Goal: Find specific page/section: Find specific page/section

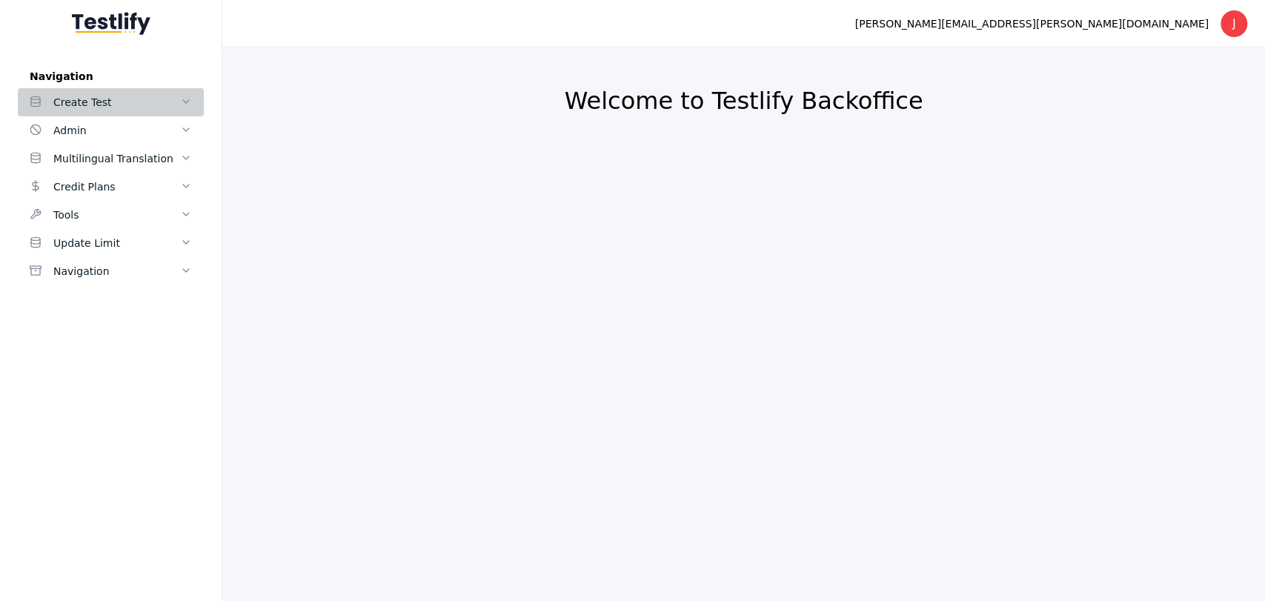
click at [178, 102] on div "Create Test" at bounding box center [116, 102] width 127 height 18
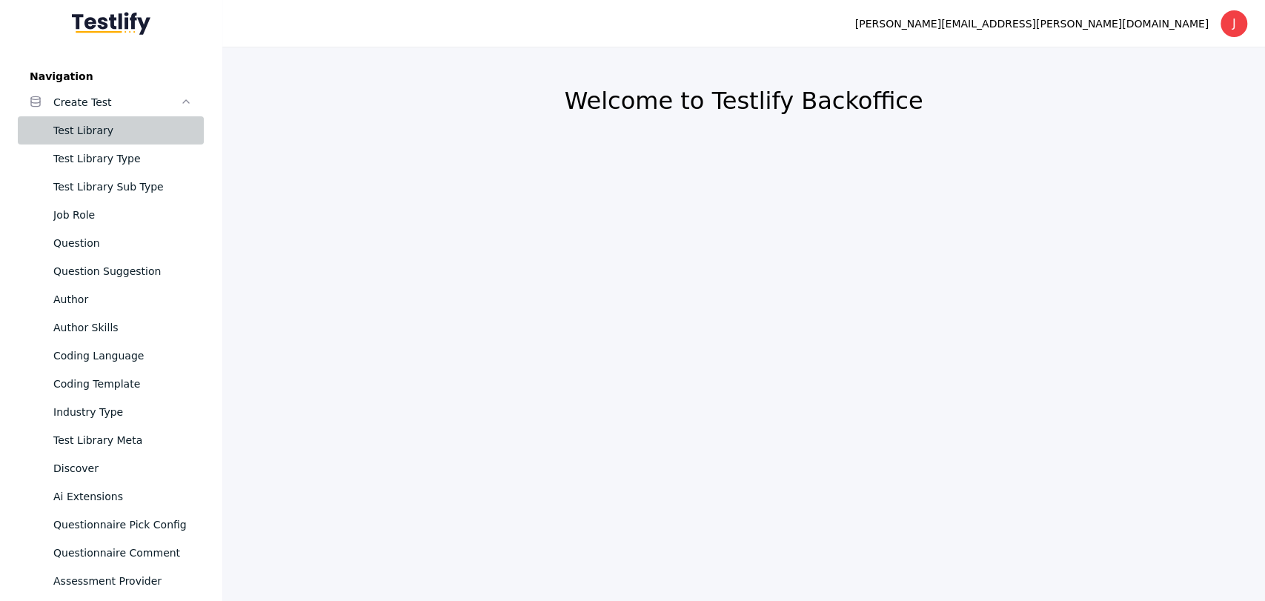
click at [180, 135] on link "Test Library" at bounding box center [111, 130] width 186 height 28
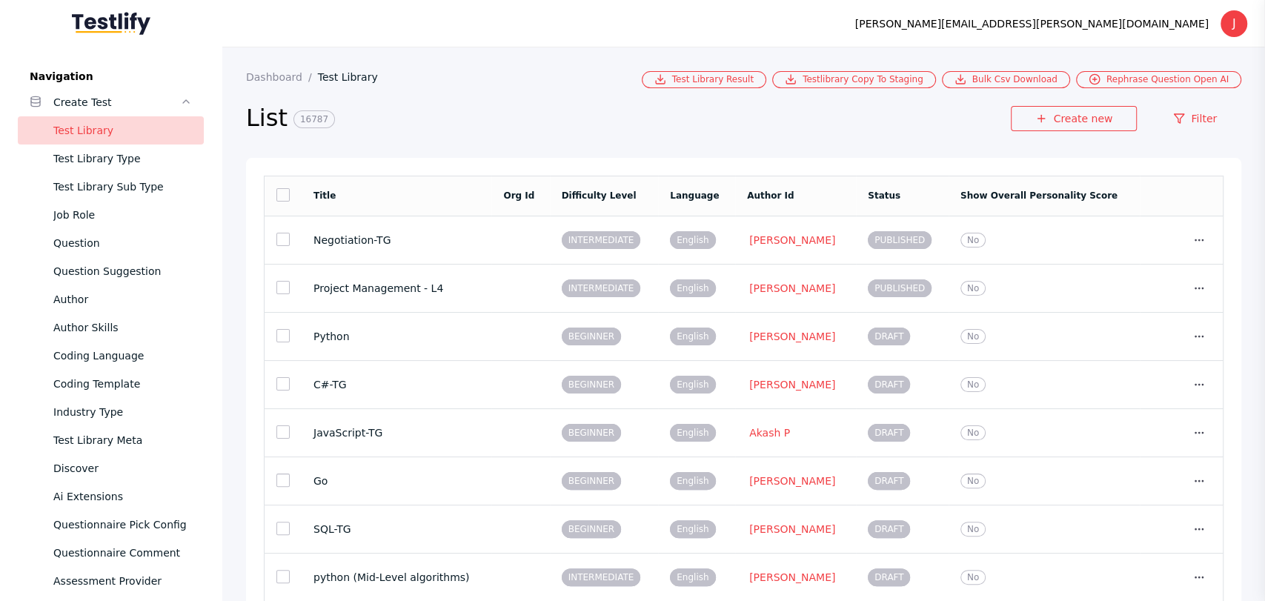
drag, startPoint x: 1194, startPoint y: 123, endPoint x: 1095, endPoint y: 159, distance: 105.7
click at [1194, 122] on link "Filter" at bounding box center [1194, 118] width 93 height 25
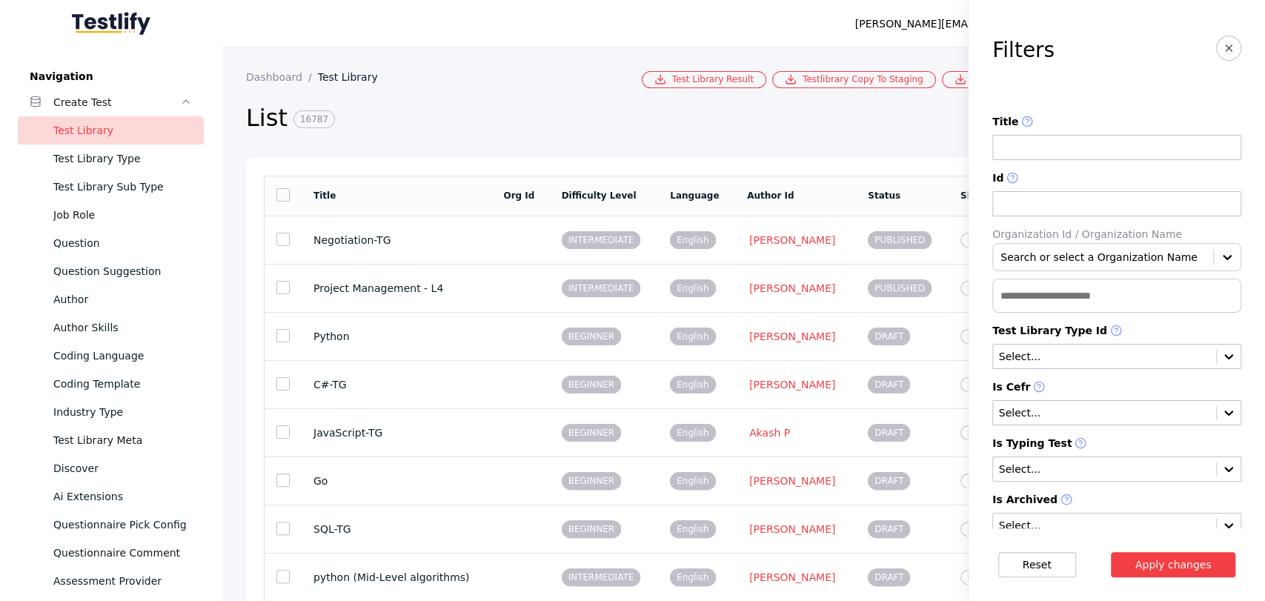
click at [1091, 150] on input at bounding box center [1116, 147] width 249 height 25
type input "**********"
click at [1111, 552] on button "Apply changes" at bounding box center [1173, 564] width 125 height 25
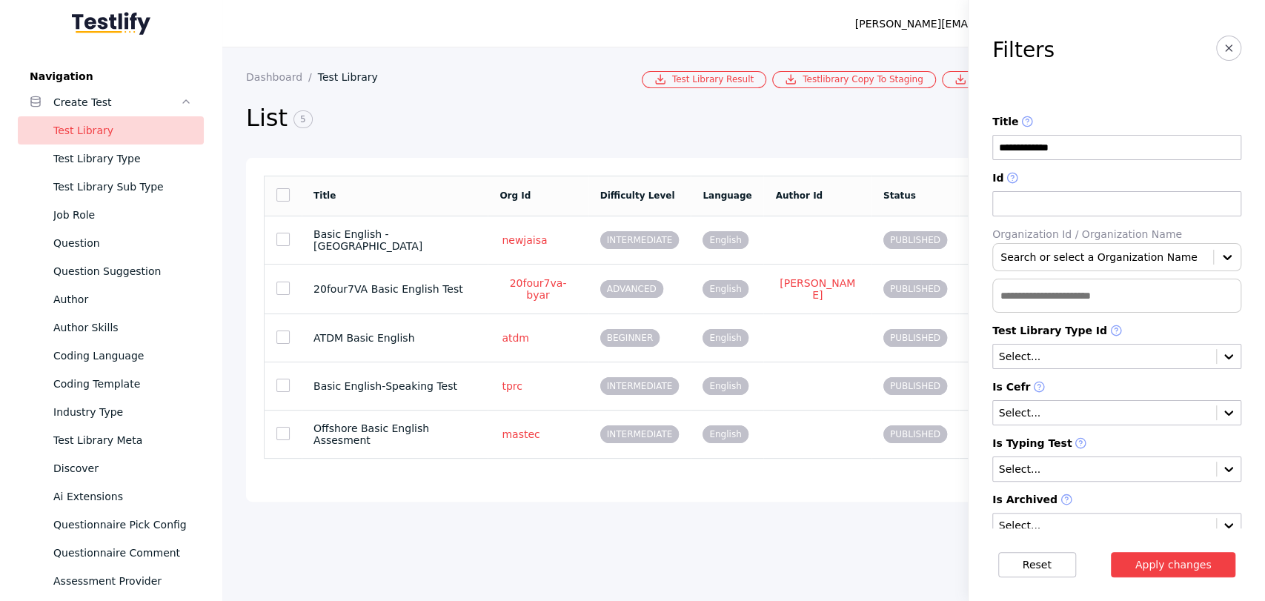
click at [1039, 154] on input "**********" at bounding box center [1116, 147] width 249 height 25
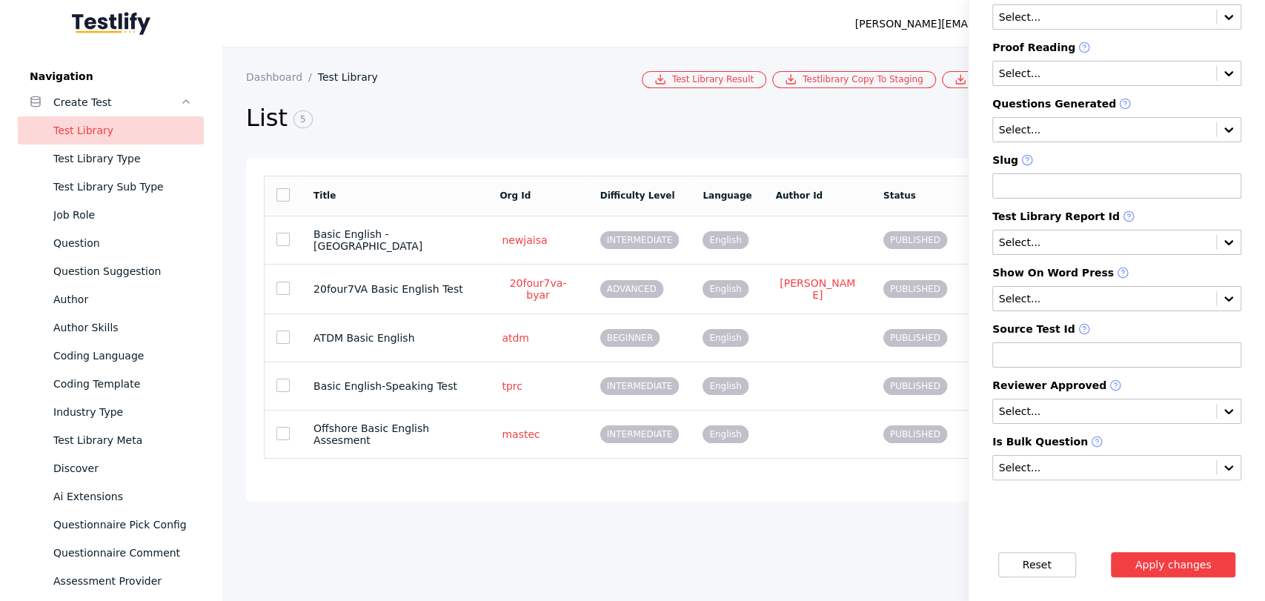
scroll to position [968, 0]
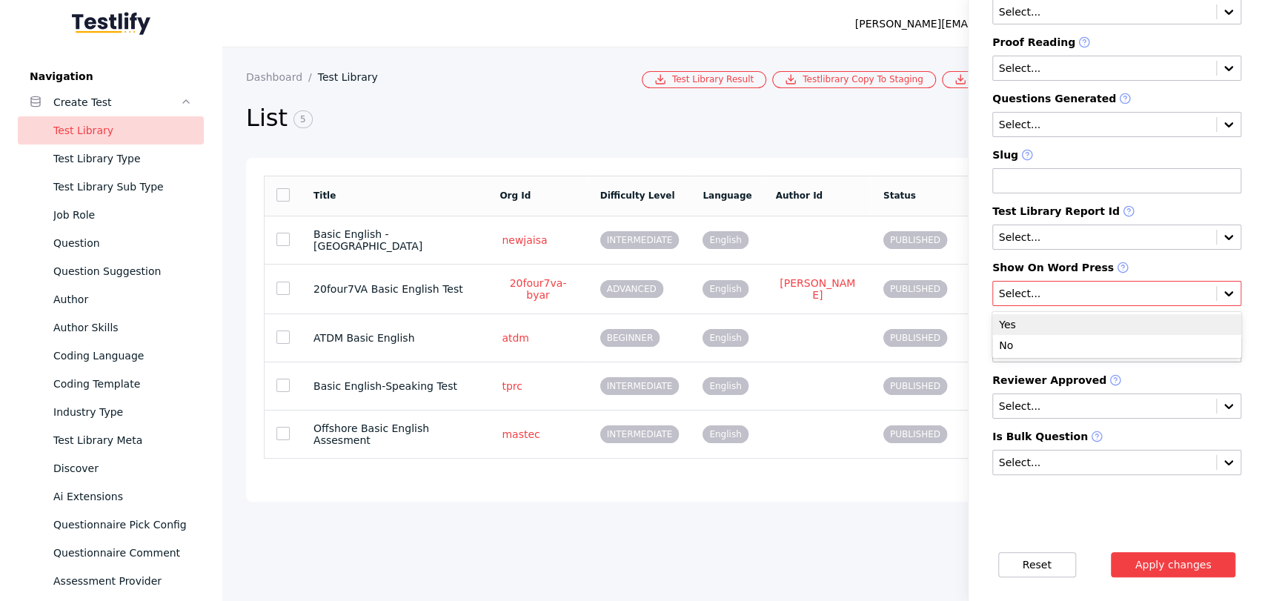
click at [1017, 292] on input "text" at bounding box center [1104, 294] width 214 height 12
click at [1023, 290] on input "text" at bounding box center [1104, 294] width 214 height 12
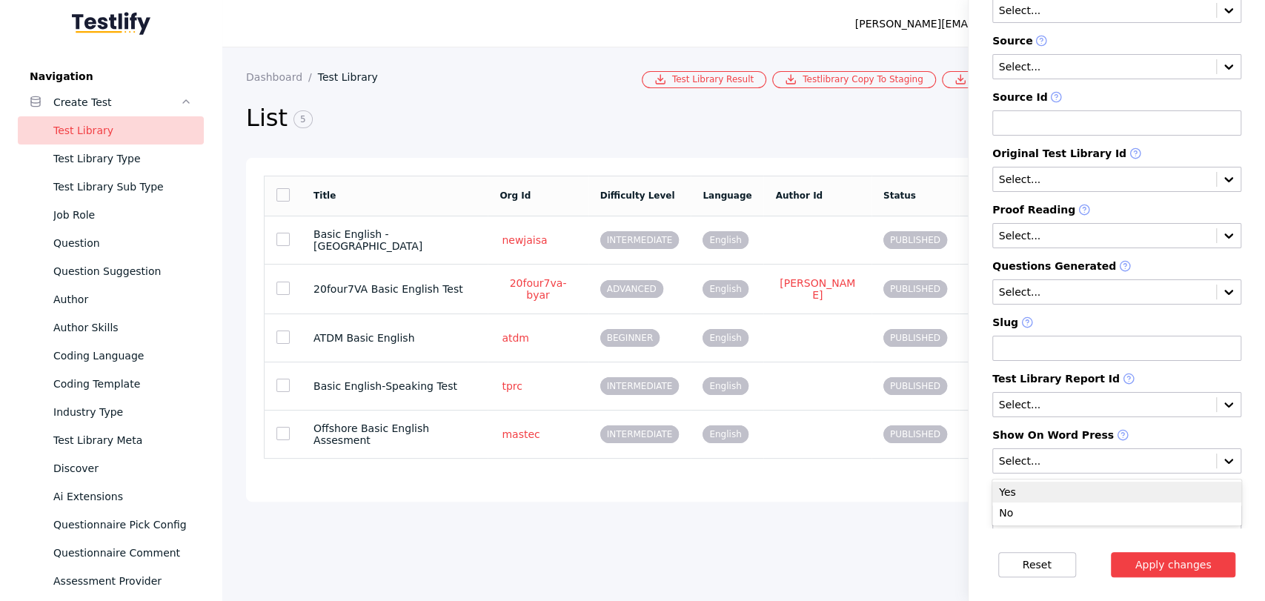
scroll to position [803, 0]
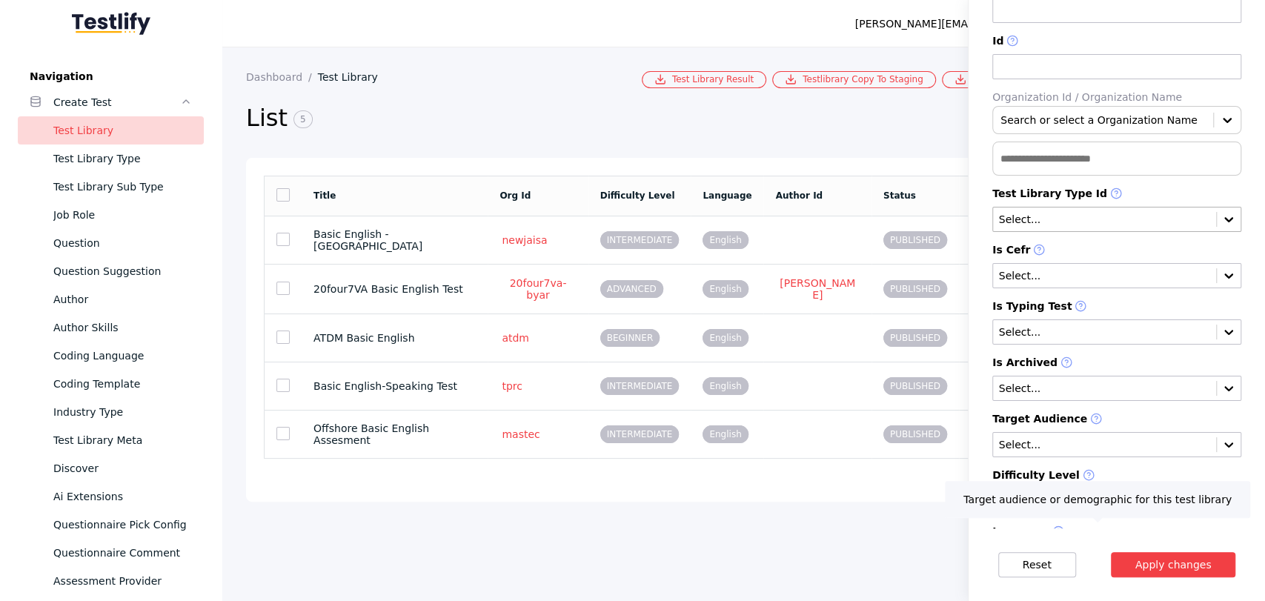
scroll to position [164, 0]
